Goal: Task Accomplishment & Management: Manage account settings

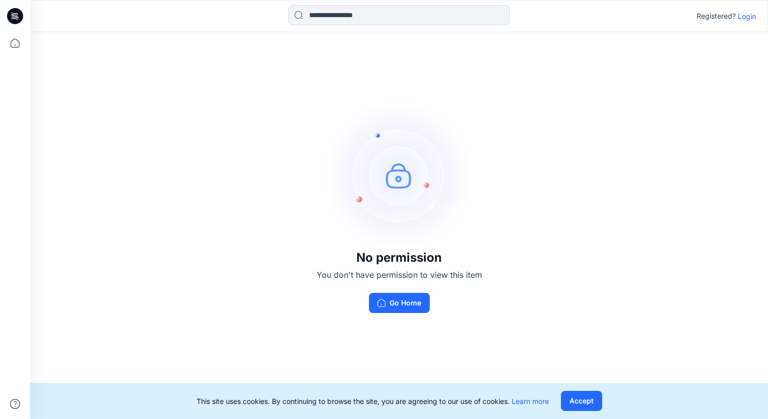
drag, startPoint x: 577, startPoint y: 401, endPoint x: 424, endPoint y: 347, distance: 162.2
click at [578, 401] on button "Accept" at bounding box center [581, 401] width 41 height 20
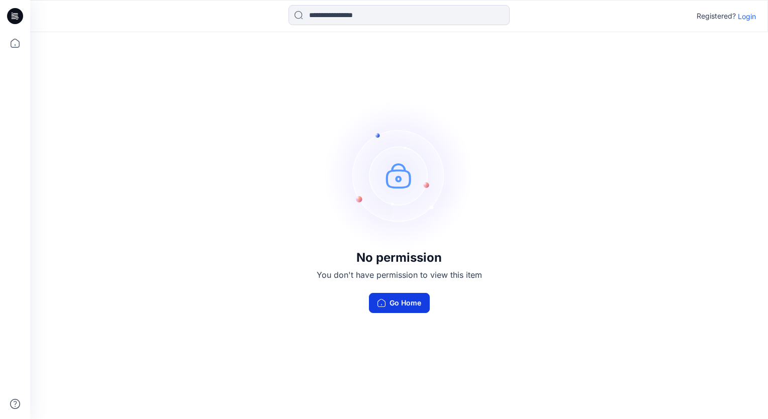
click at [397, 309] on button "Go Home" at bounding box center [399, 303] width 61 height 20
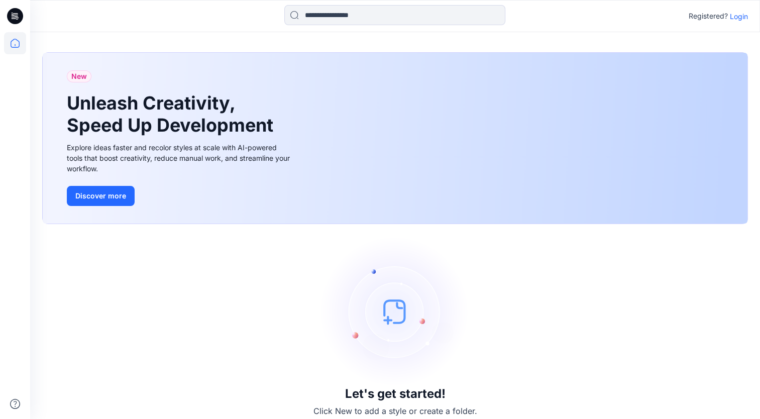
click at [739, 17] on p "Login" at bounding box center [739, 16] width 18 height 11
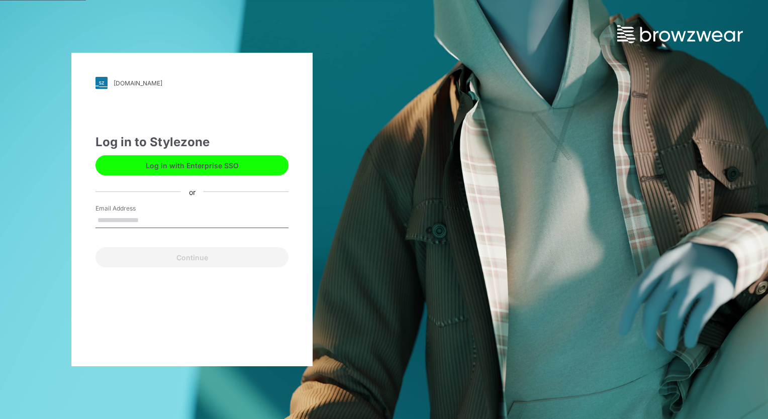
click at [231, 170] on button "Log in with Enterprise SSO" at bounding box center [191, 165] width 193 height 20
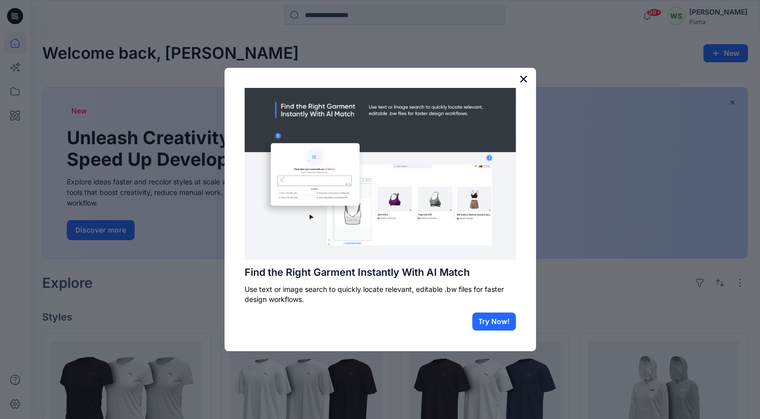
click at [521, 78] on button "×" at bounding box center [524, 79] width 10 height 16
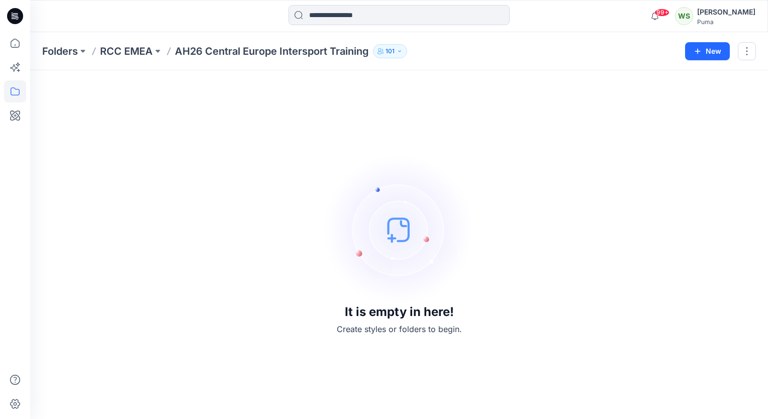
click at [199, 289] on div "It is empty in here! Create styles or folders to begin." at bounding box center [399, 244] width 714 height 325
